Goal: Browse casually: Explore the website without a specific task or goal

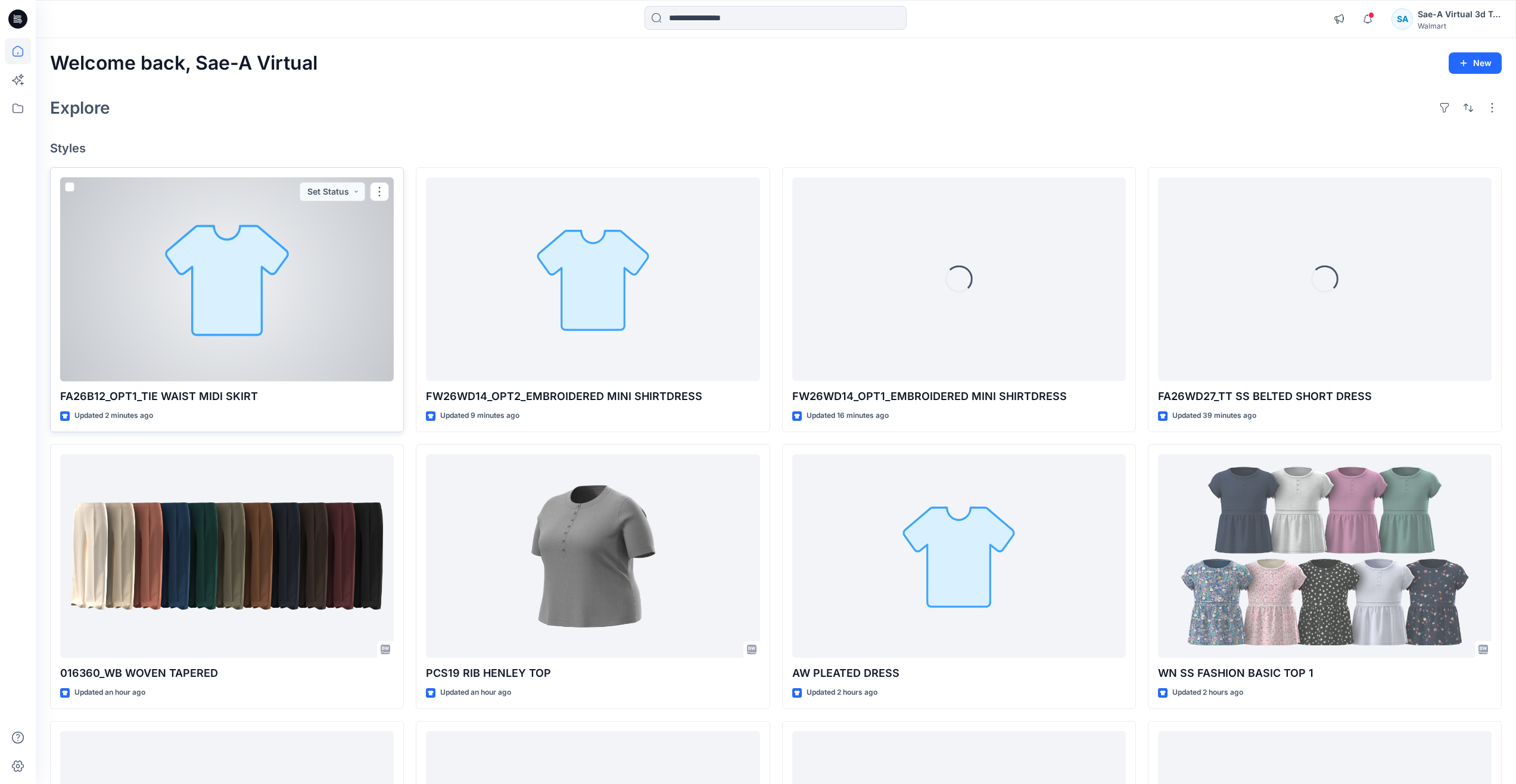
click at [240, 357] on div at bounding box center [227, 279] width 334 height 204
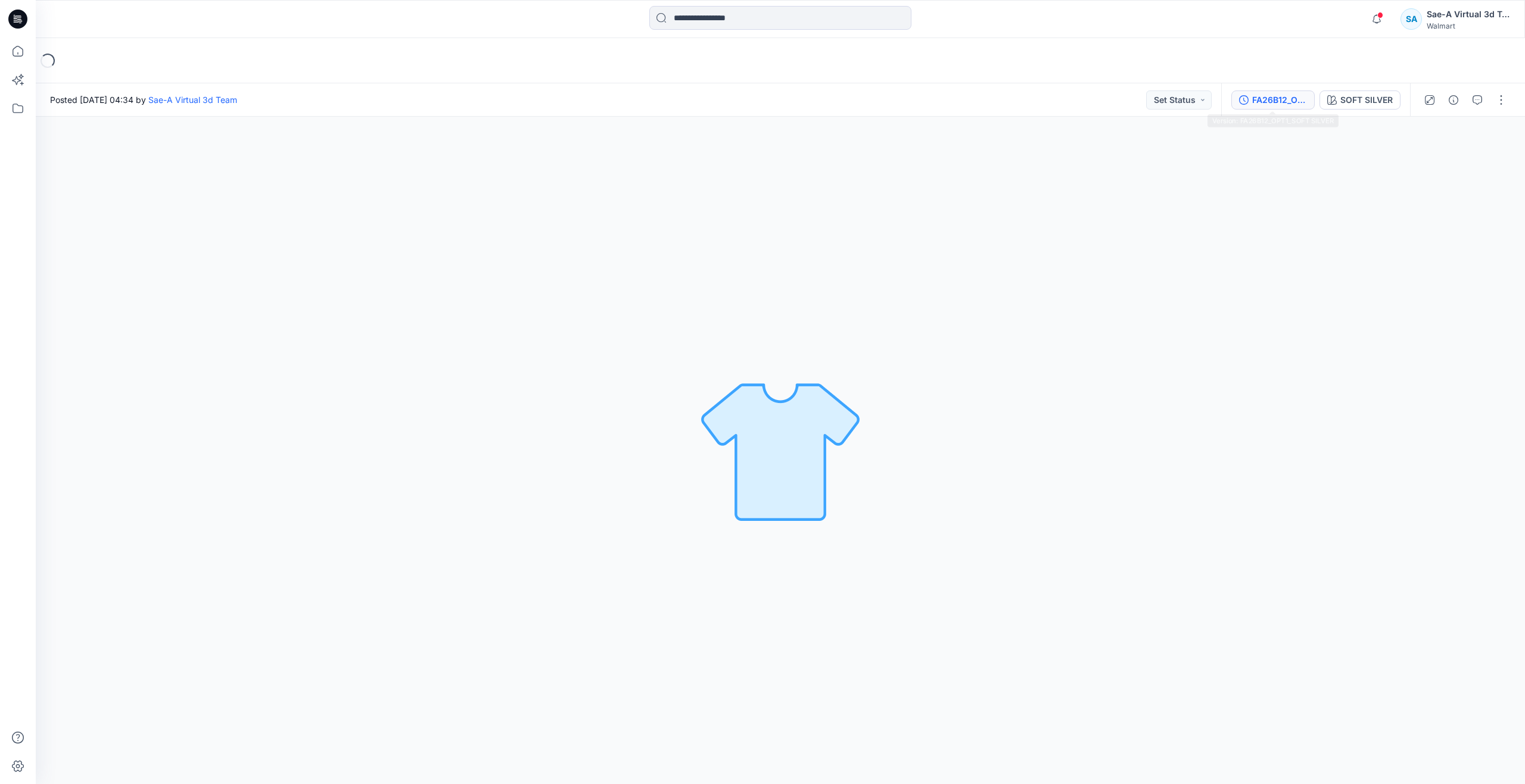
click at [1239, 97] on icon "button" at bounding box center [1244, 100] width 9 height 9
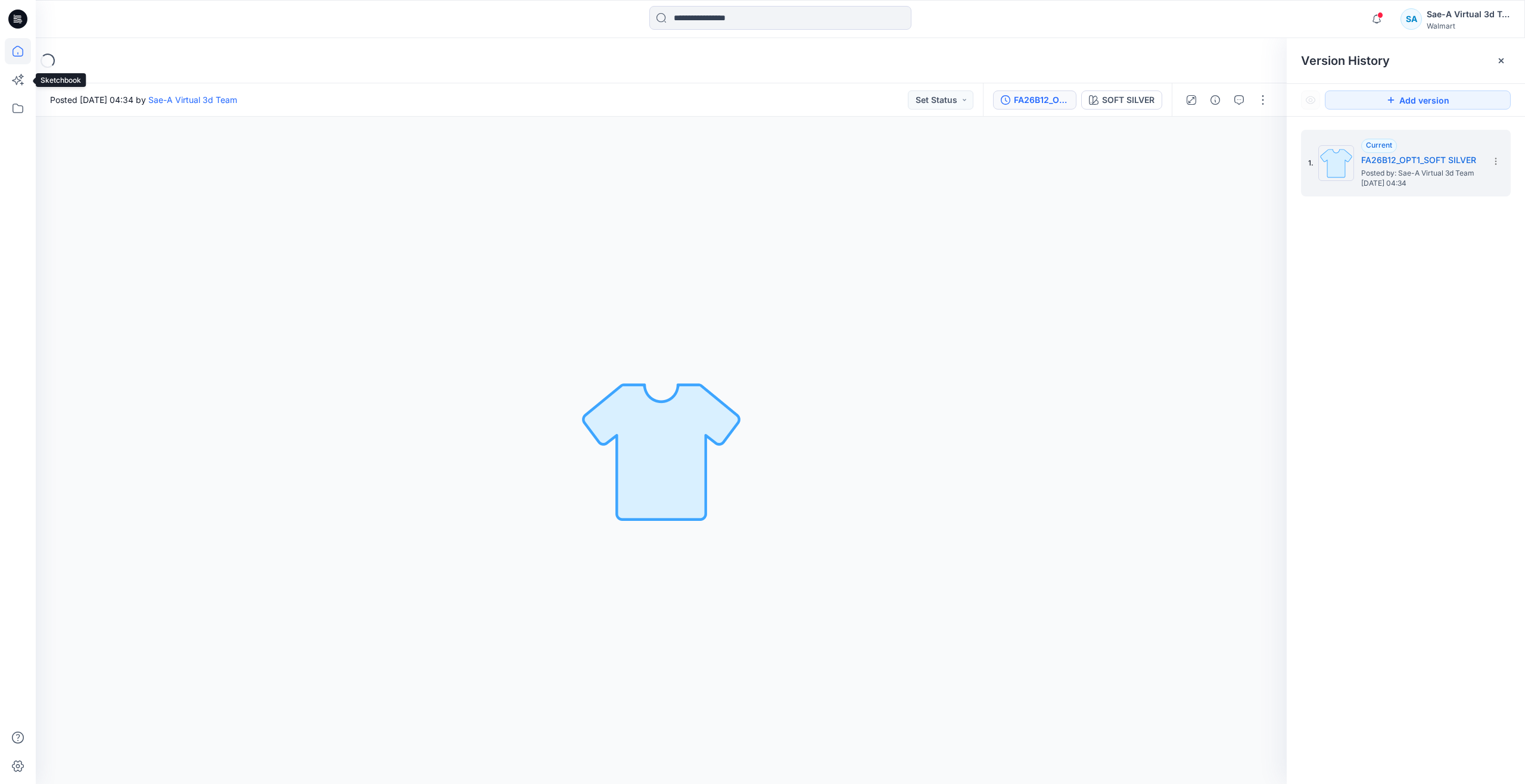
click at [16, 54] on icon at bounding box center [18, 51] width 26 height 26
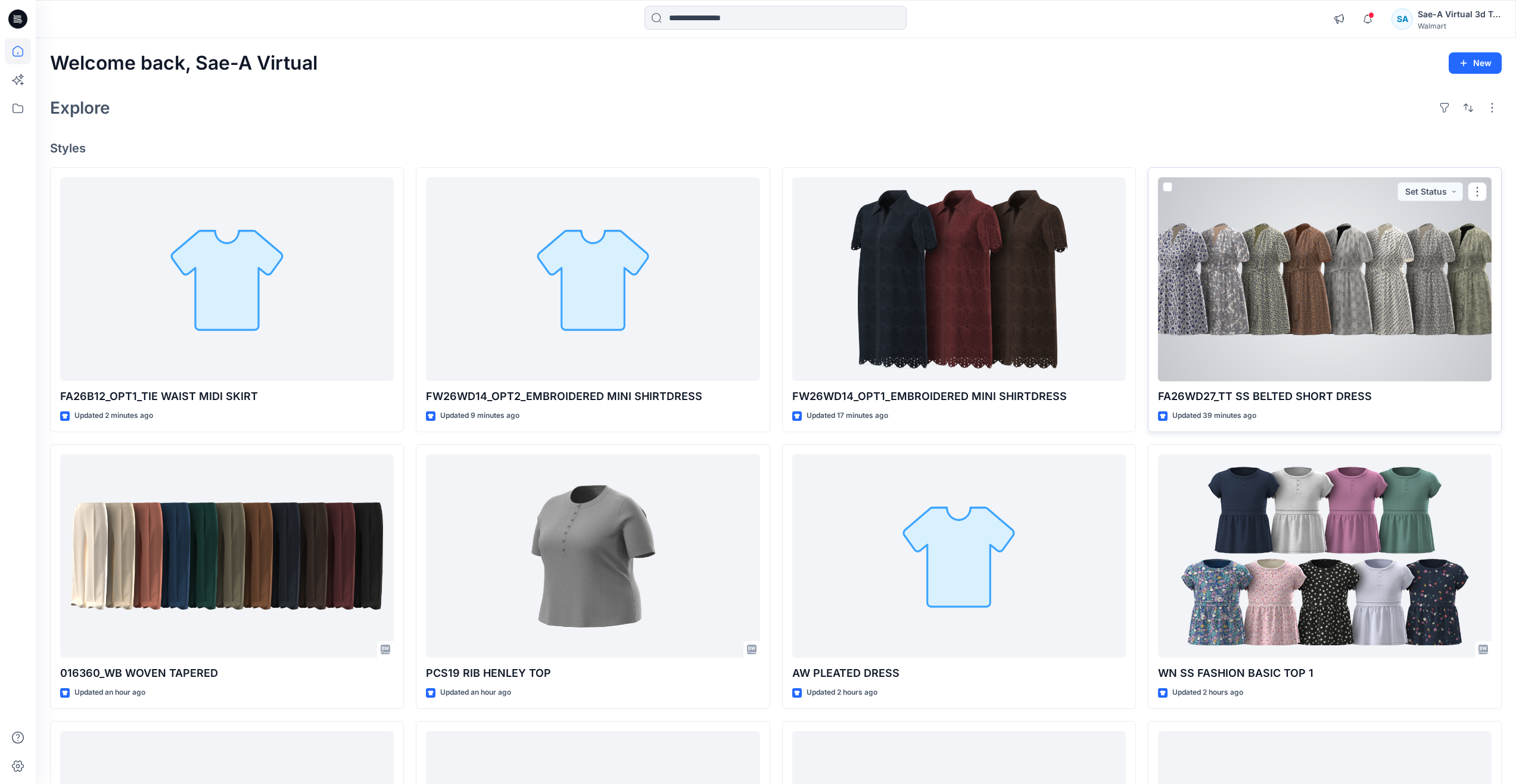
click at [1219, 305] on div at bounding box center [1325, 279] width 334 height 204
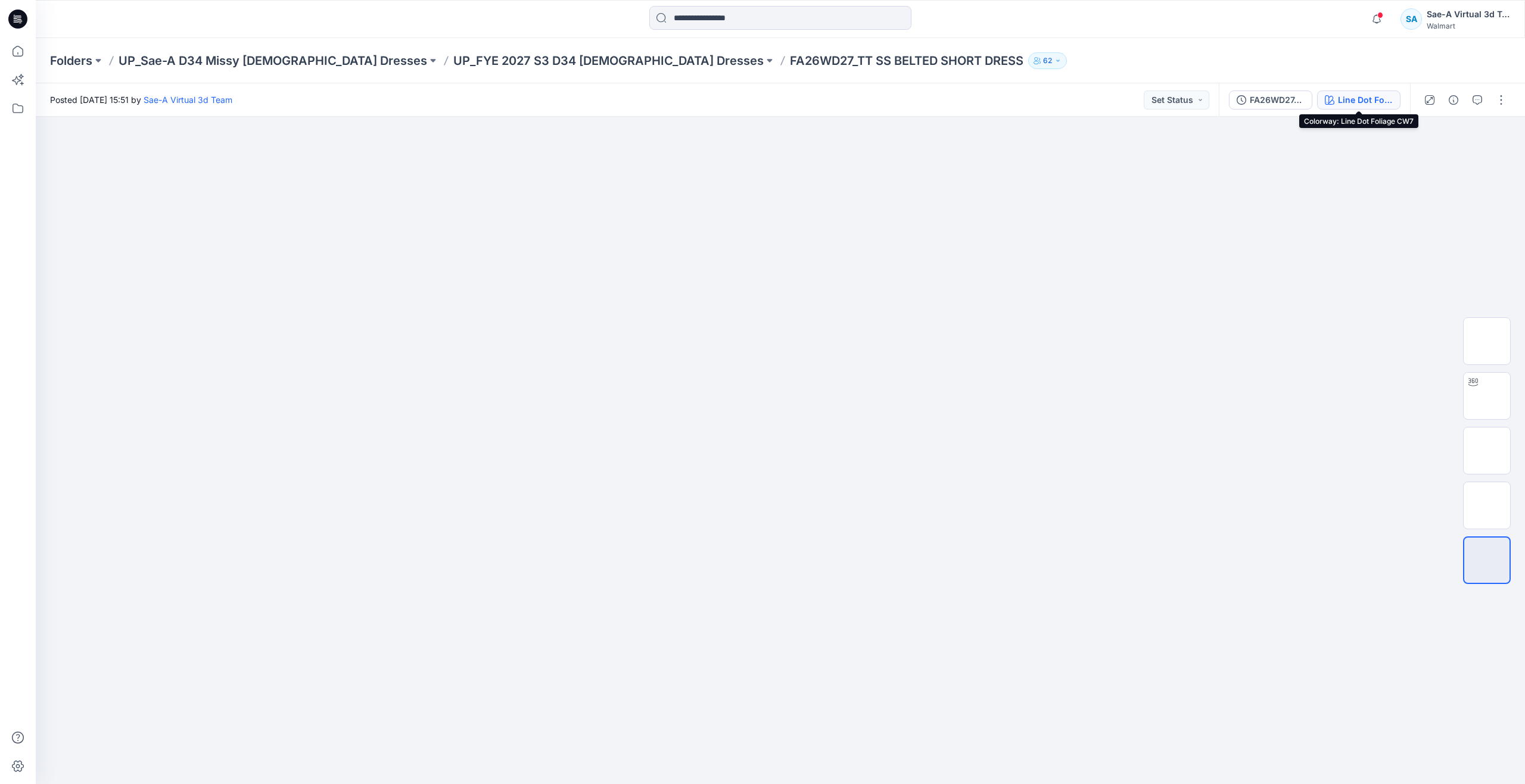
click at [1351, 99] on div "Line Dot Foliage CW7" at bounding box center [1364, 100] width 54 height 13
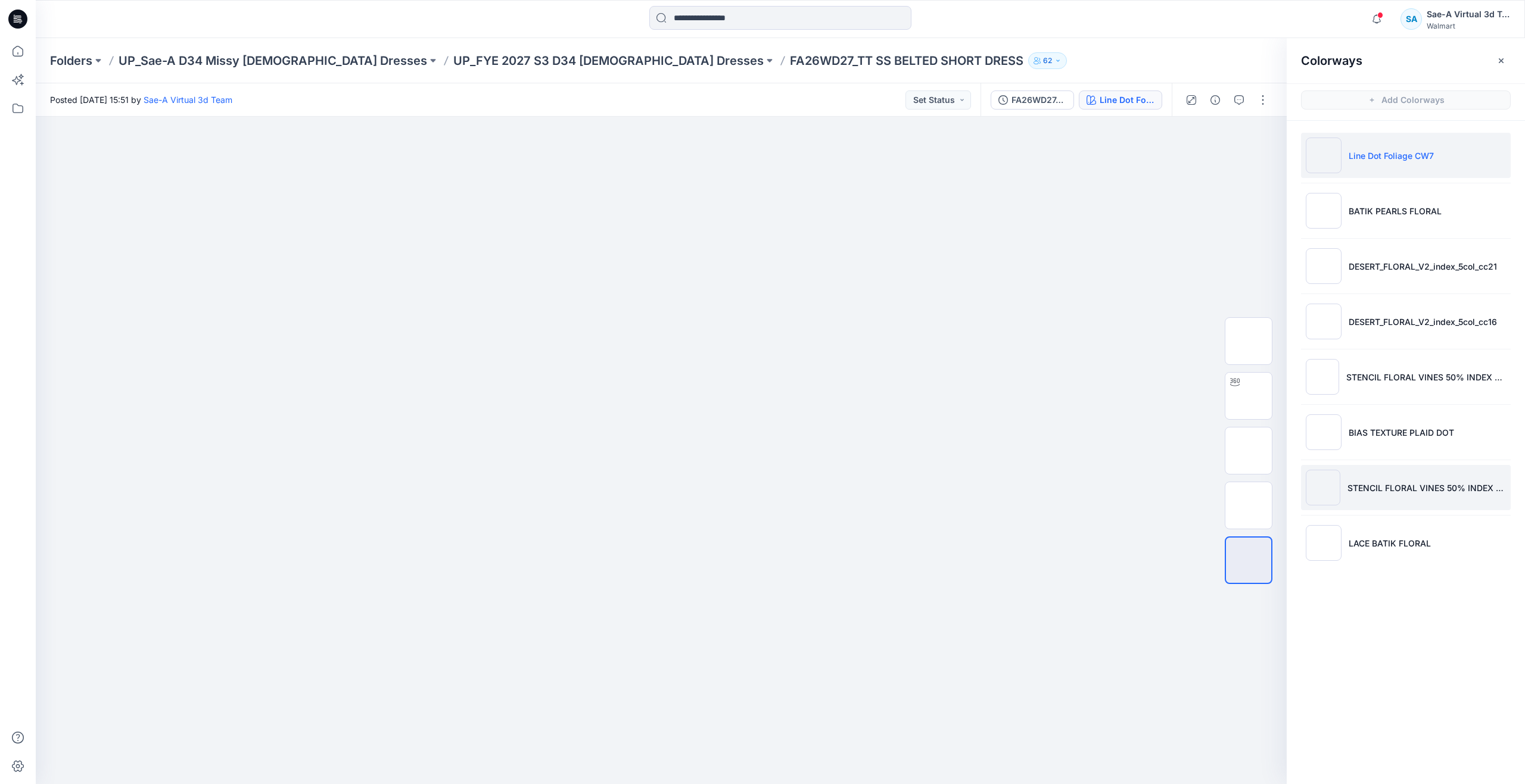
click at [1374, 481] on li "STENCIL FLORAL VINES 50% INDEX CC3" at bounding box center [1405, 487] width 209 height 45
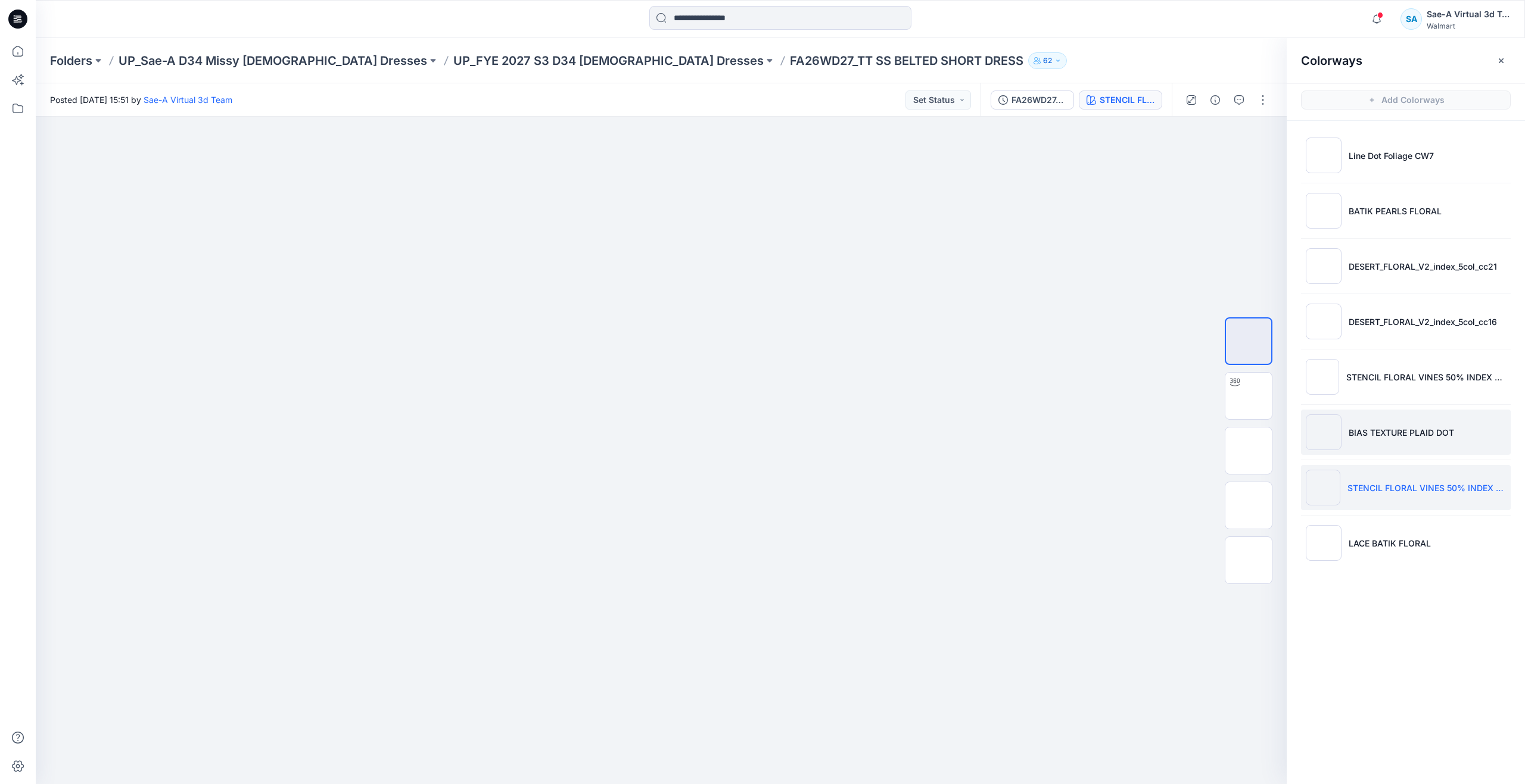
click at [1411, 424] on li "BIAS TEXTURE PLAID DOT" at bounding box center [1405, 432] width 209 height 45
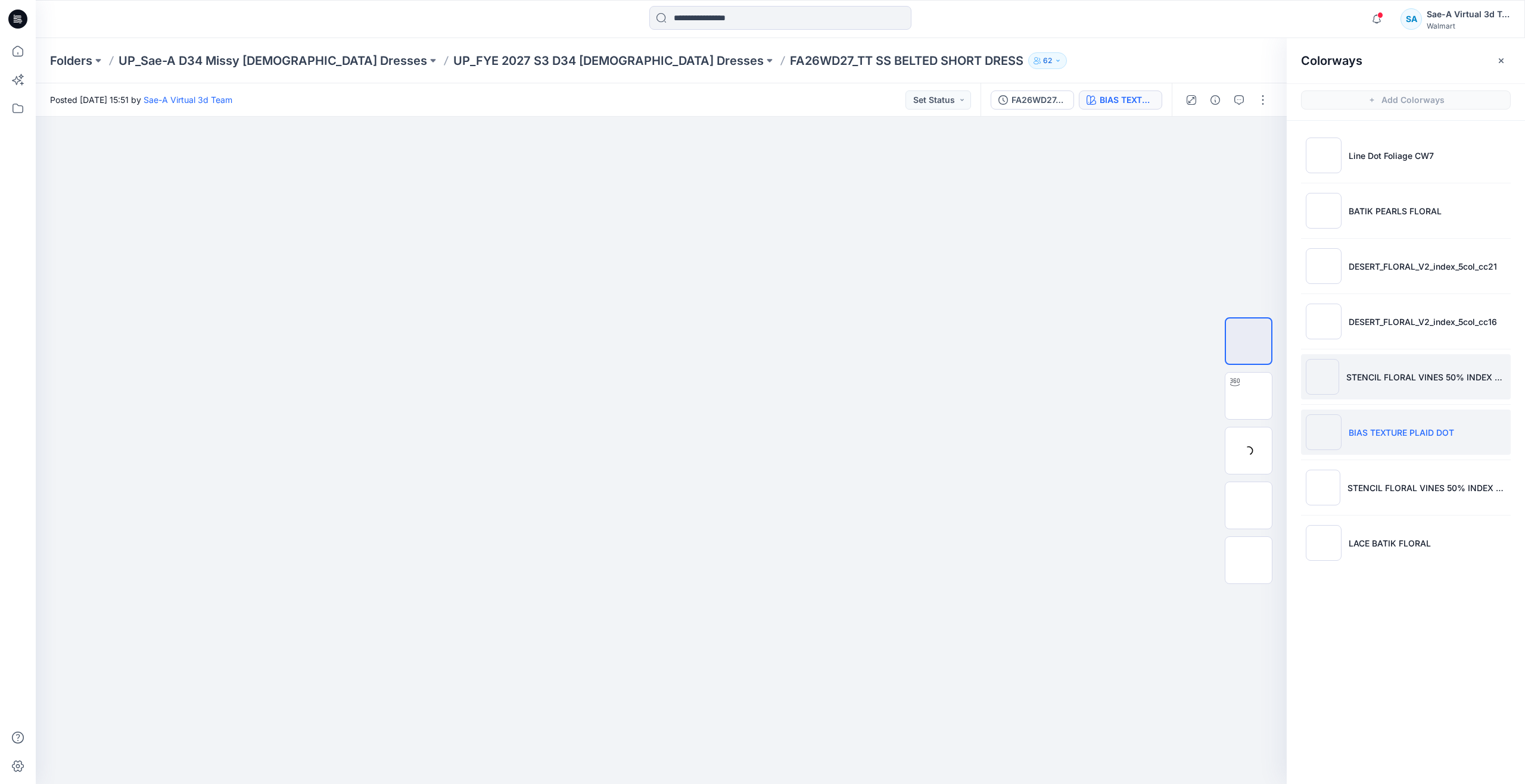
click at [1401, 366] on li "STENCIL FLORAL VINES 50% INDEX CC3 1" at bounding box center [1405, 376] width 209 height 45
click at [1244, 389] on div at bounding box center [1234, 382] width 19 height 19
drag, startPoint x: 637, startPoint y: 763, endPoint x: 646, endPoint y: 658, distance: 105.4
click at [646, 658] on div at bounding box center [661, 451] width 1251 height 668
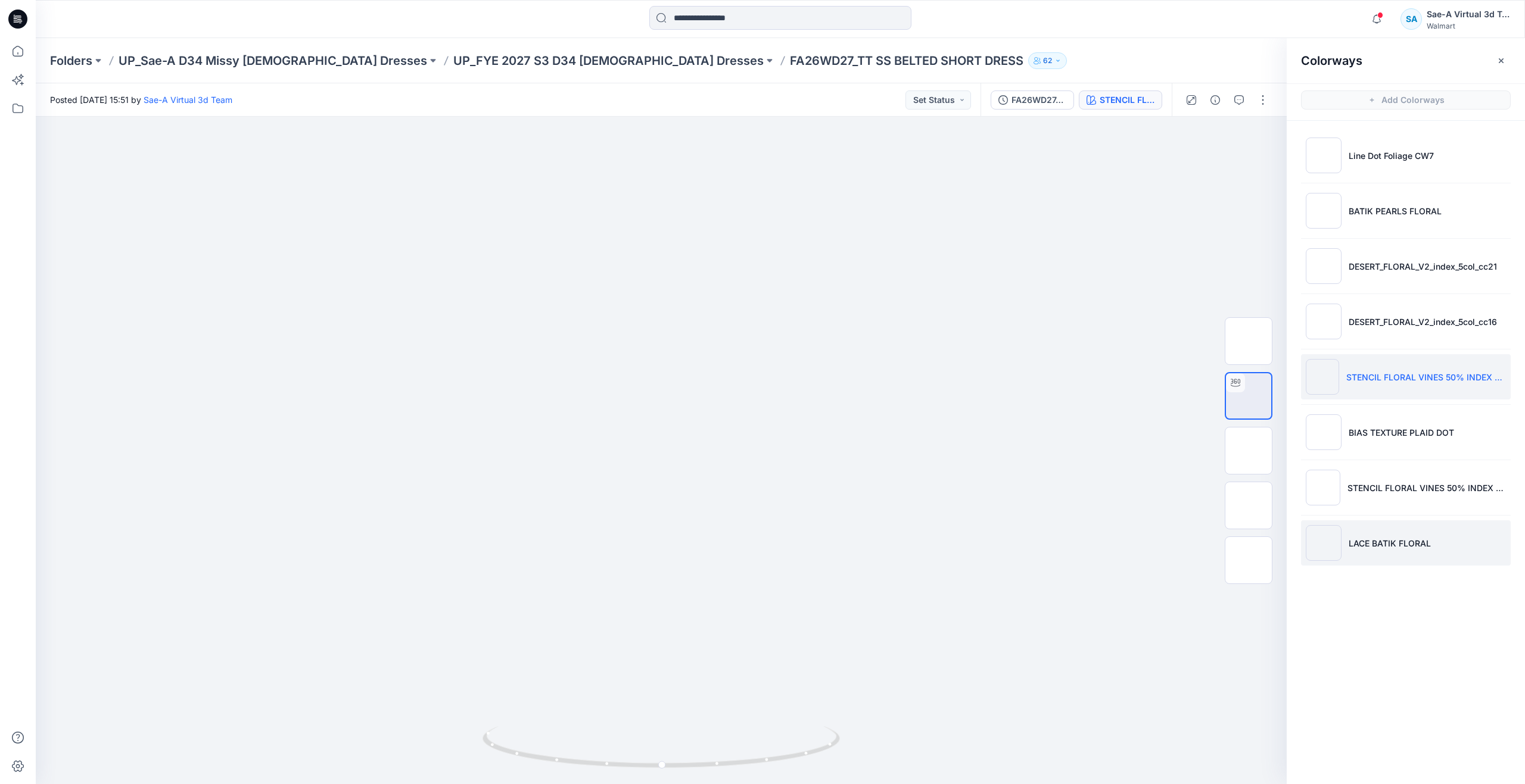
click at [1391, 552] on li "LACE BATIK FLORAL" at bounding box center [1405, 542] width 209 height 45
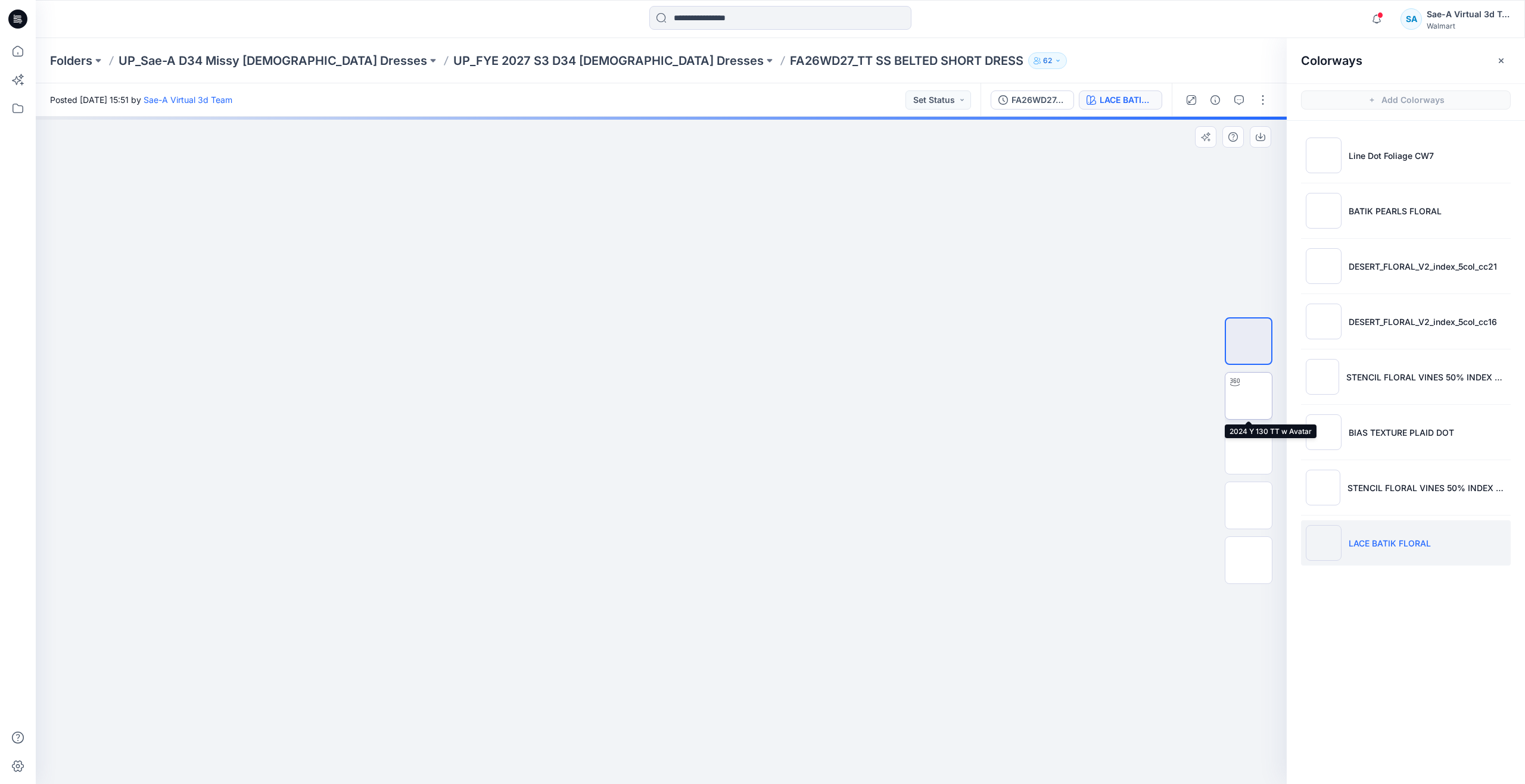
click at [1248, 396] on img at bounding box center [1248, 396] width 0 height 0
click at [1248, 451] on img at bounding box center [1248, 451] width 0 height 0
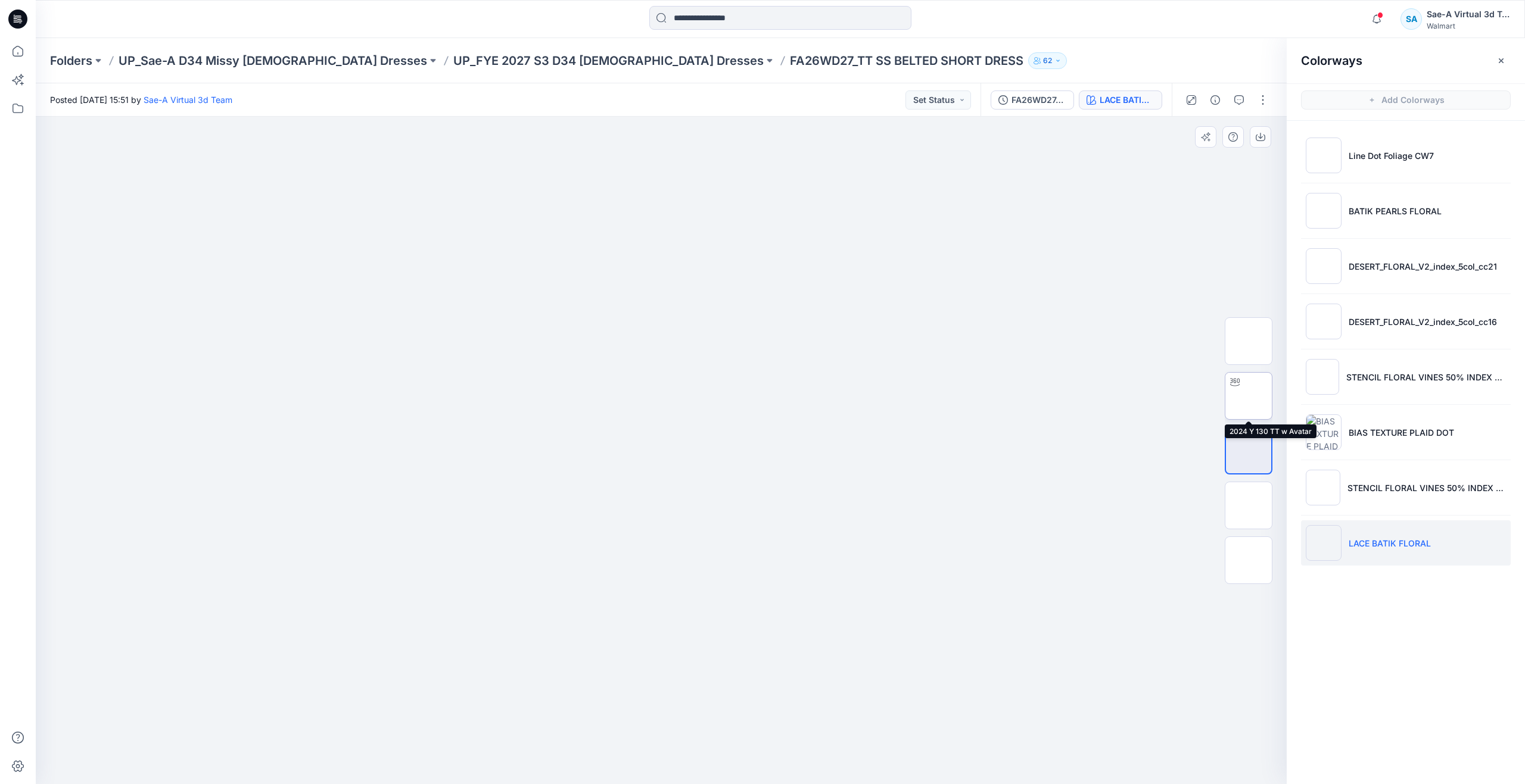
click at [1248, 396] on img at bounding box center [1248, 396] width 0 height 0
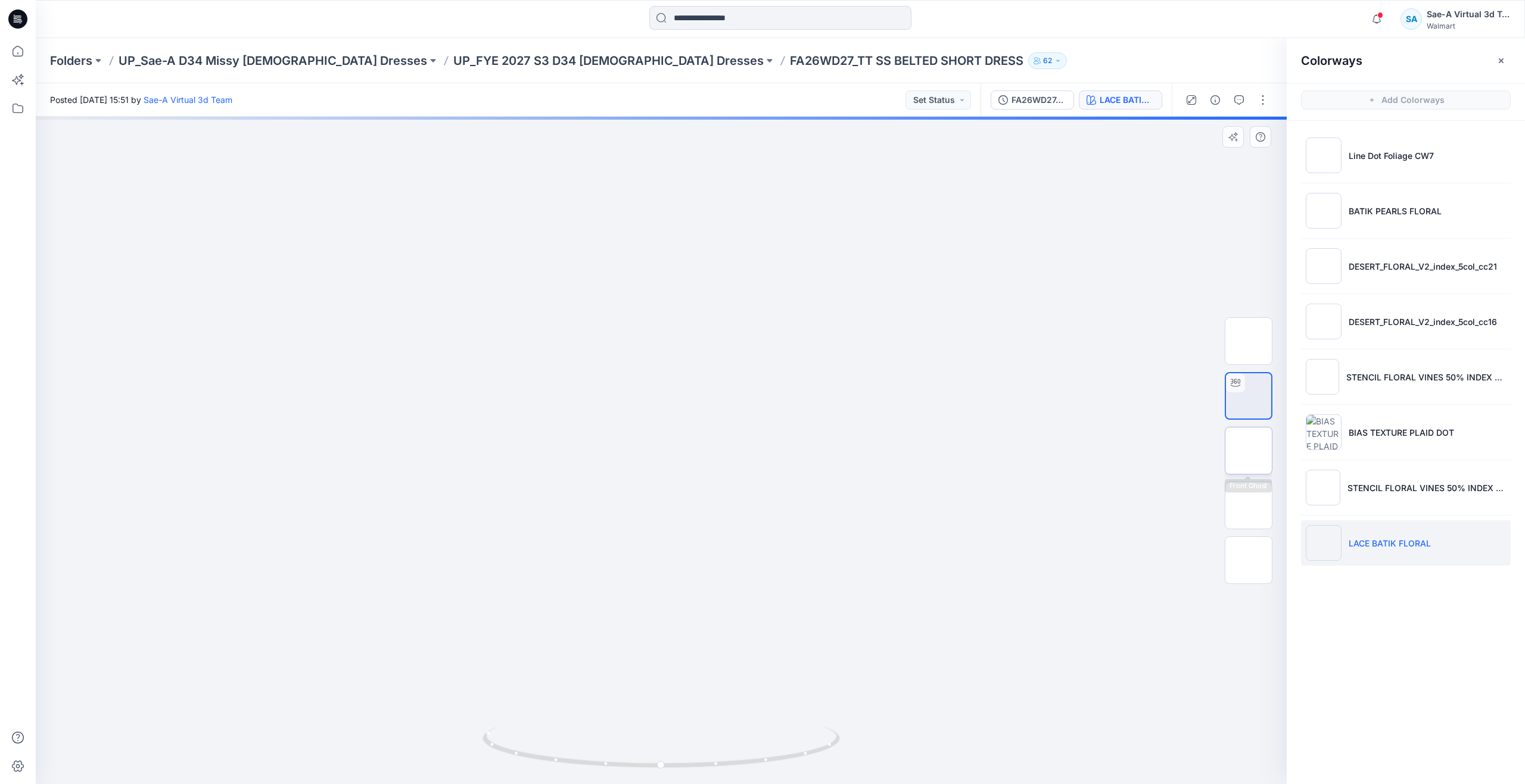
click at [1248, 451] on img at bounding box center [1248, 451] width 0 height 0
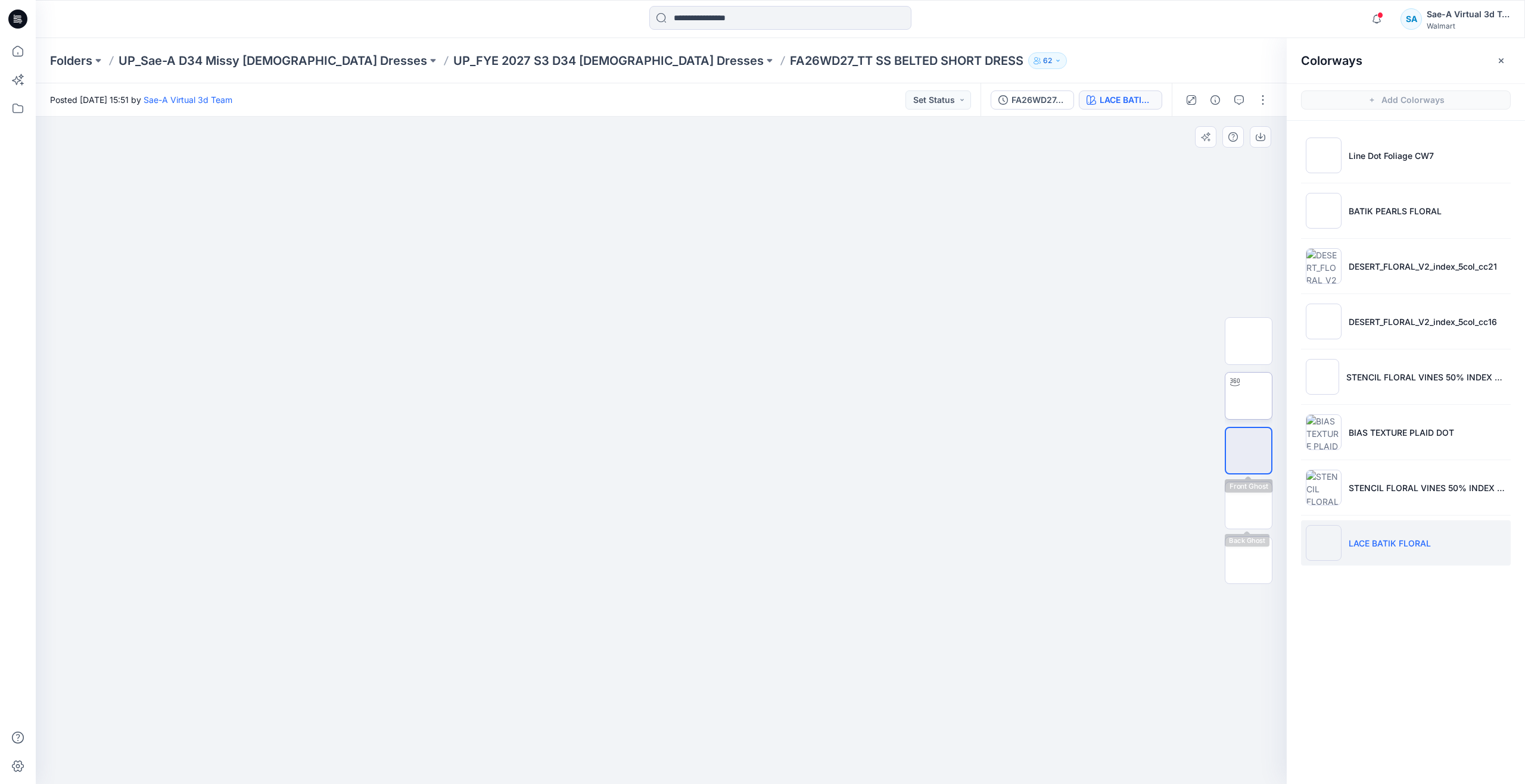
click at [1248, 396] on img at bounding box center [1248, 396] width 0 height 0
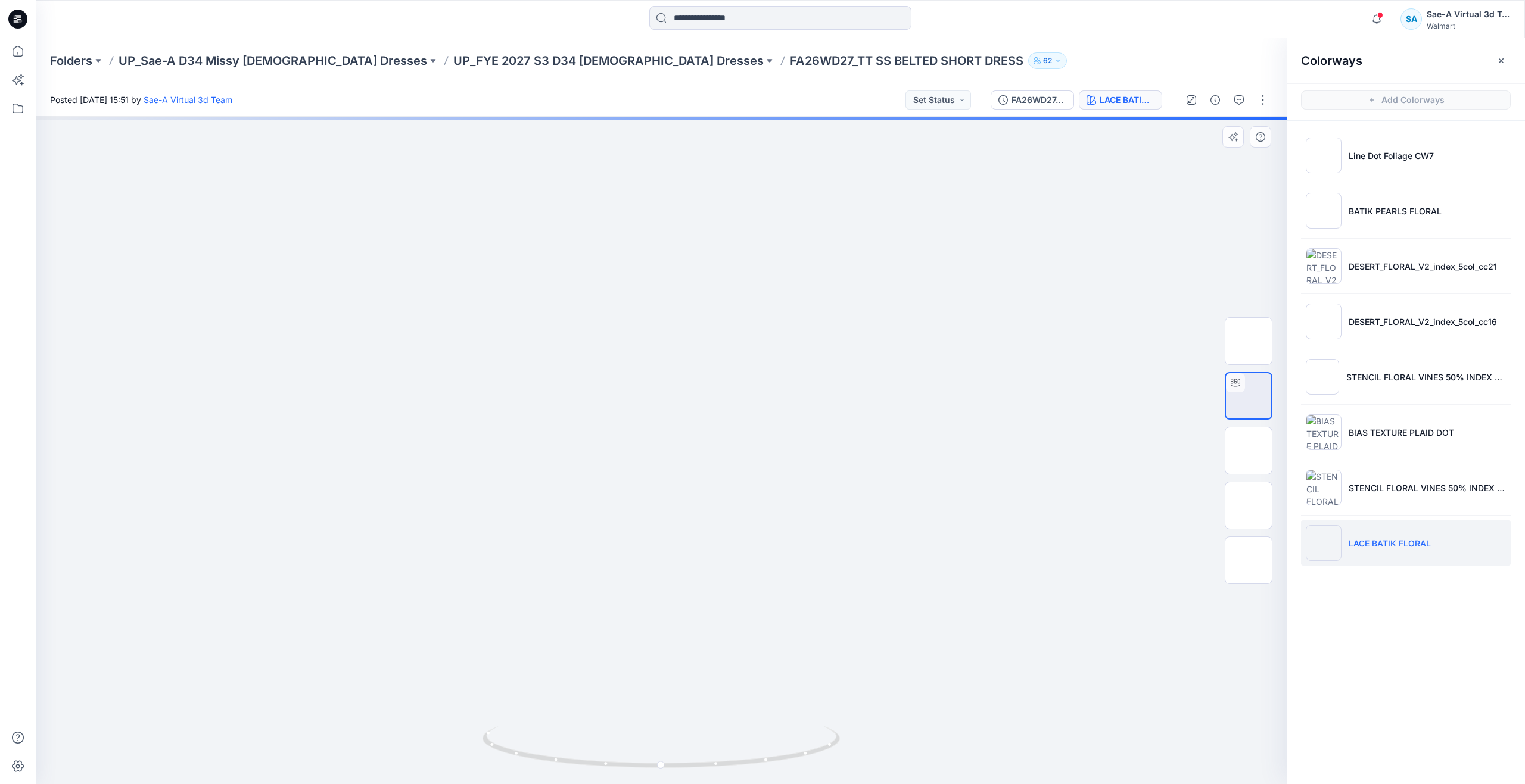
drag, startPoint x: 695, startPoint y: 628, endPoint x: 690, endPoint y: 518, distance: 110.1
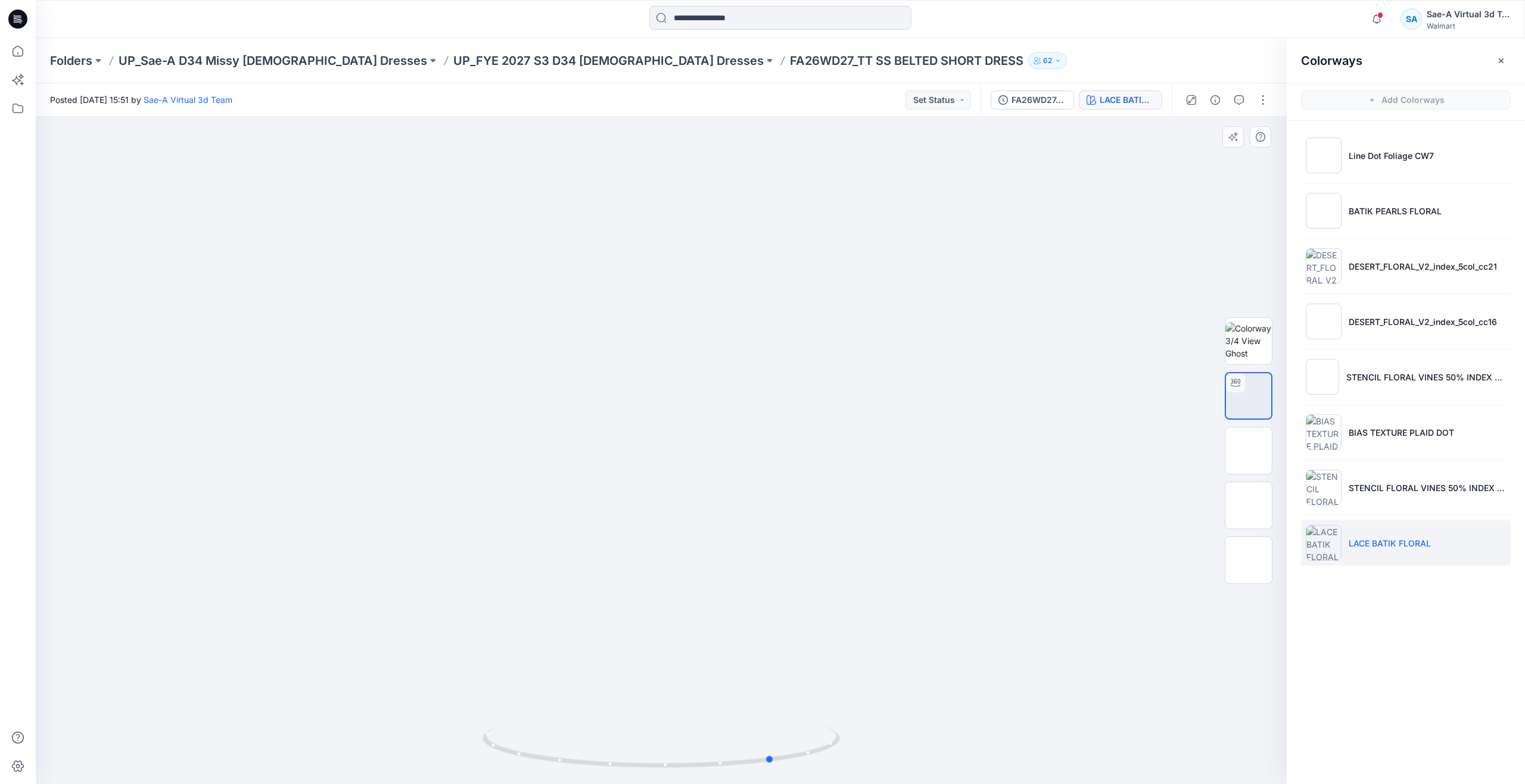
drag, startPoint x: 667, startPoint y: 769, endPoint x: 717, endPoint y: 691, distance: 92.6
click at [781, 701] on div at bounding box center [661, 451] width 1251 height 668
click at [7, 46] on icon at bounding box center [18, 51] width 26 height 26
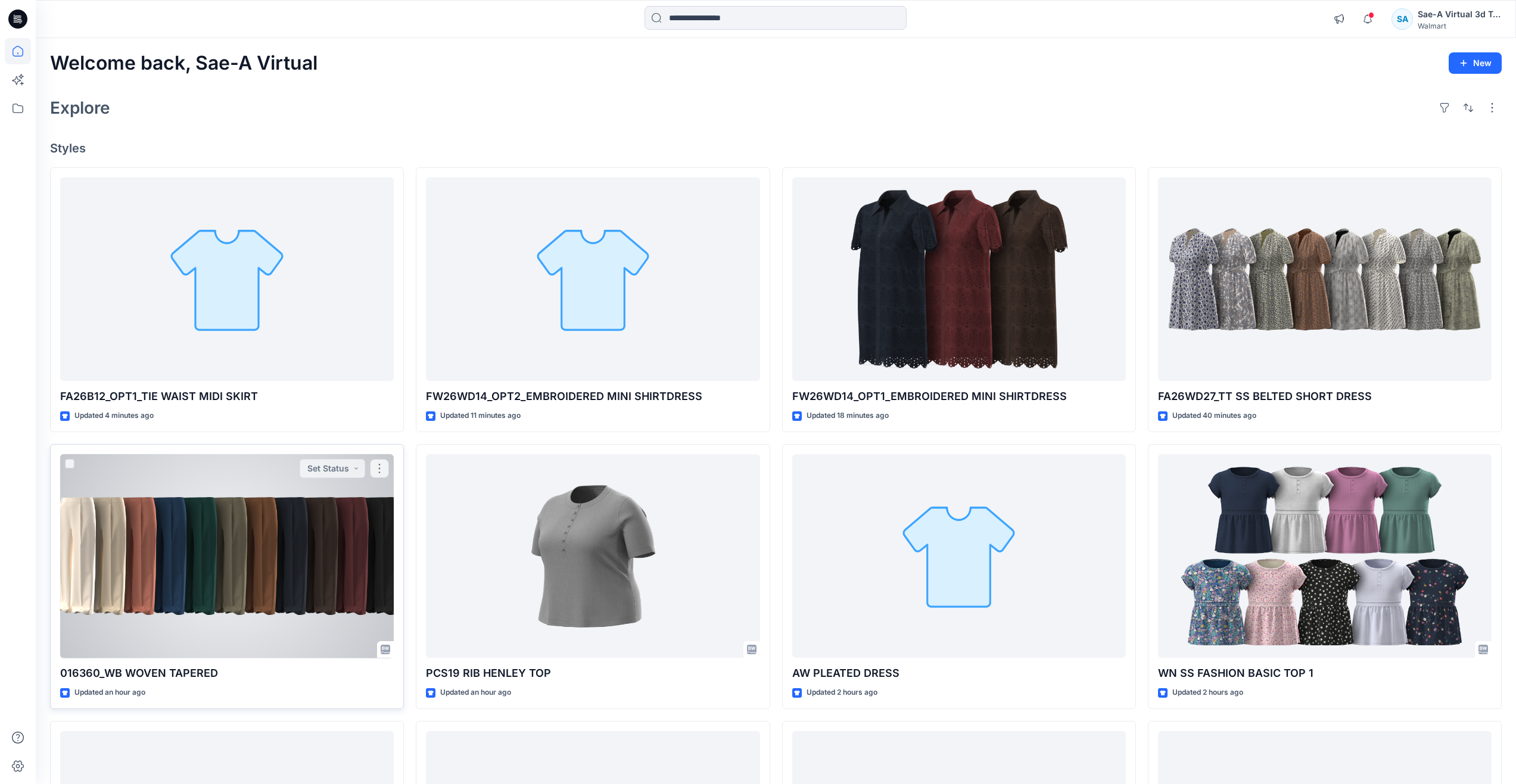
click at [81, 514] on div at bounding box center [227, 556] width 334 height 204
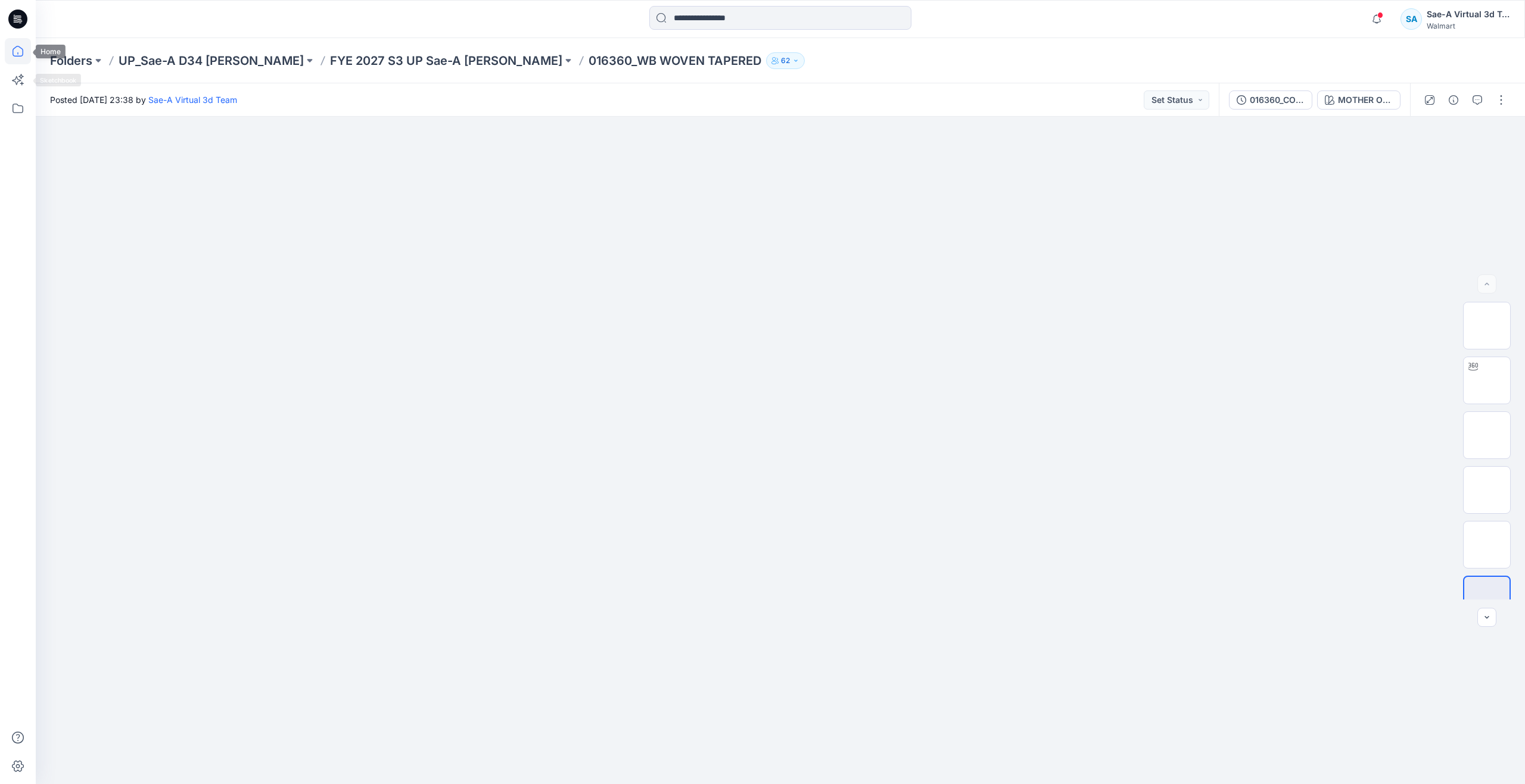
drag, startPoint x: 6, startPoint y: 53, endPoint x: 13, endPoint y: 53, distance: 7.0
click at [6, 53] on icon at bounding box center [18, 51] width 26 height 26
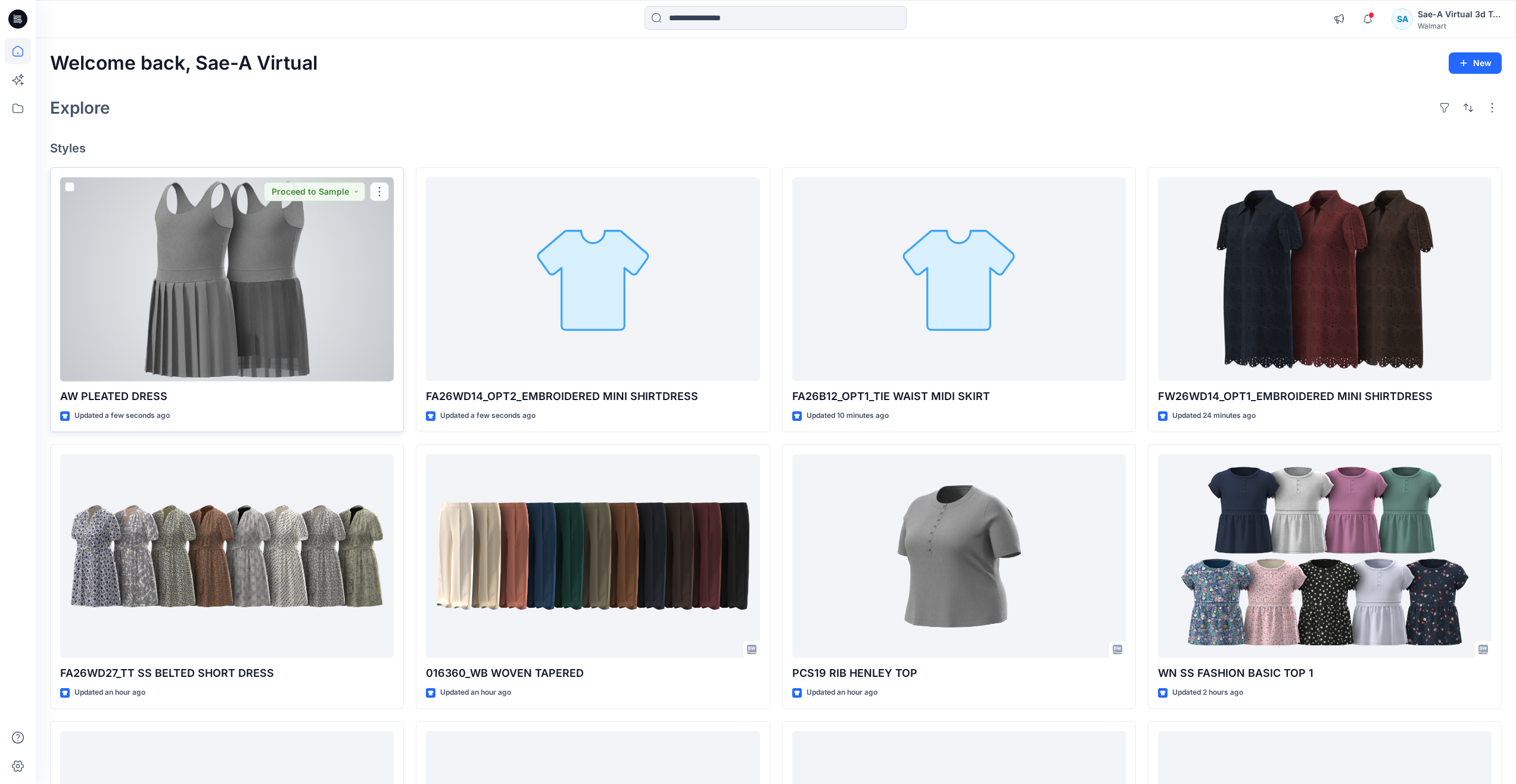
click at [191, 318] on div at bounding box center [227, 279] width 334 height 204
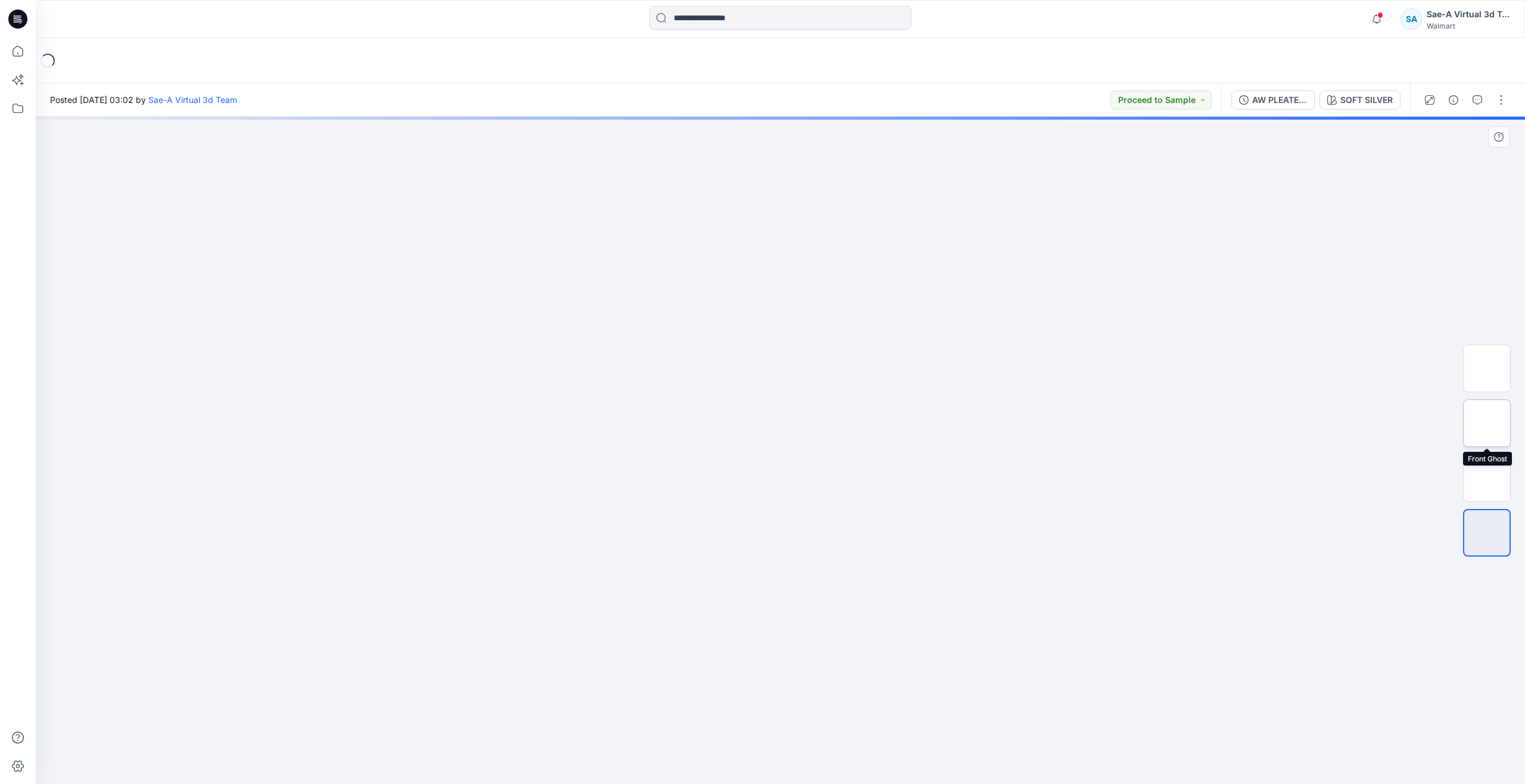
click at [1487, 423] on img at bounding box center [1487, 423] width 0 height 0
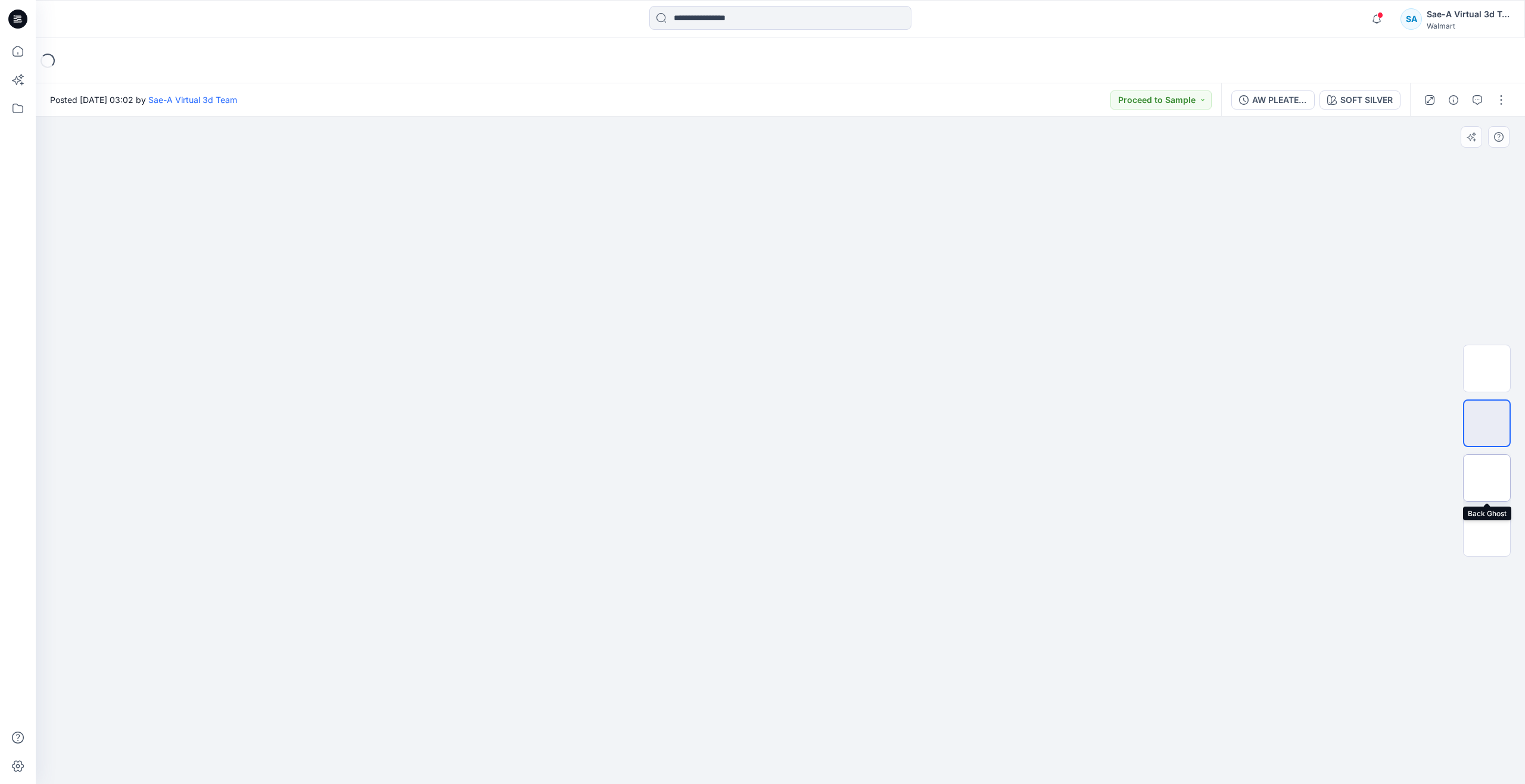
click at [1487, 479] on img at bounding box center [1487, 479] width 0 height 0
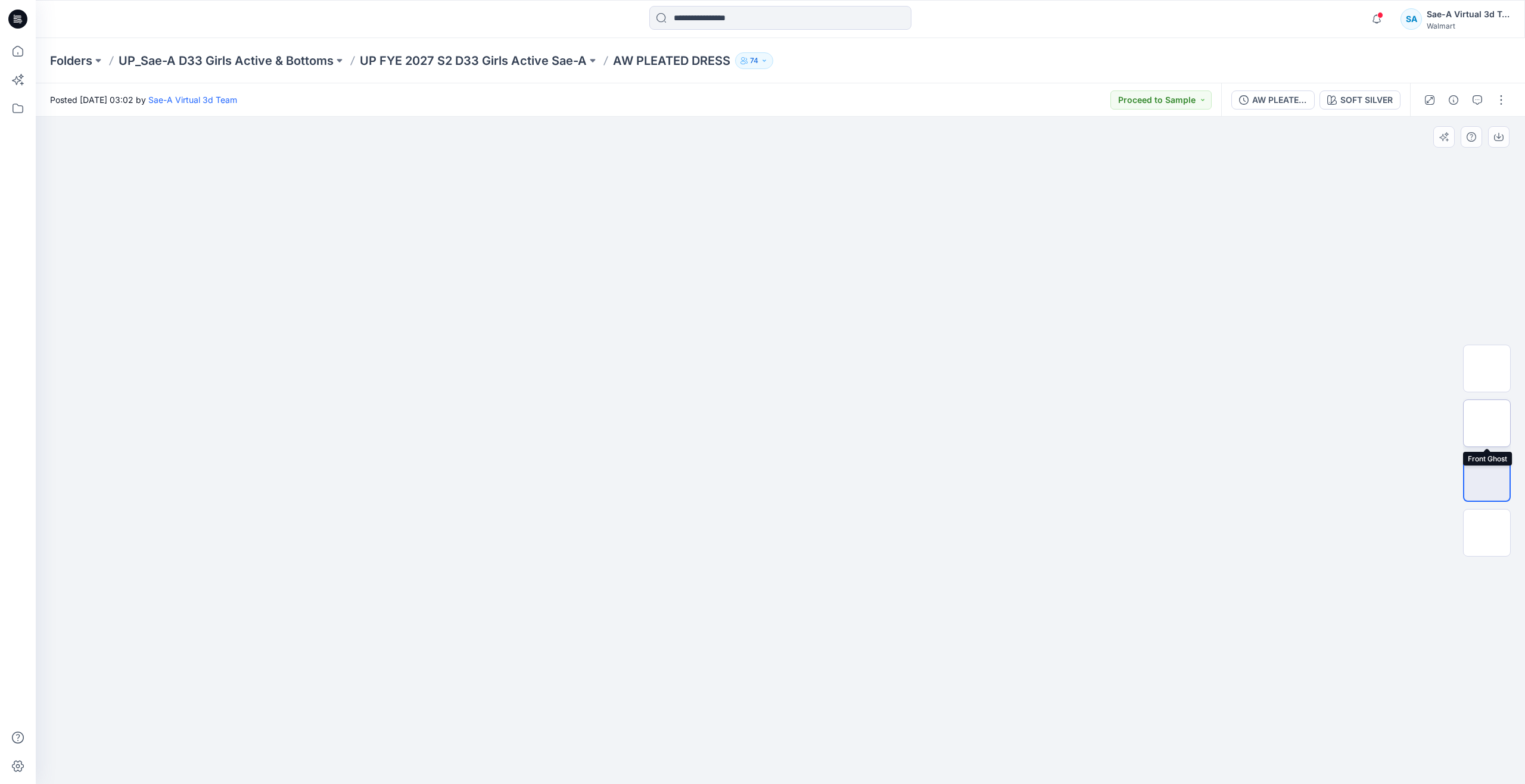
click at [1487, 423] on img at bounding box center [1487, 423] width 0 height 0
click at [12, 53] on icon at bounding box center [18, 51] width 26 height 26
